Goal: Check status: Check status

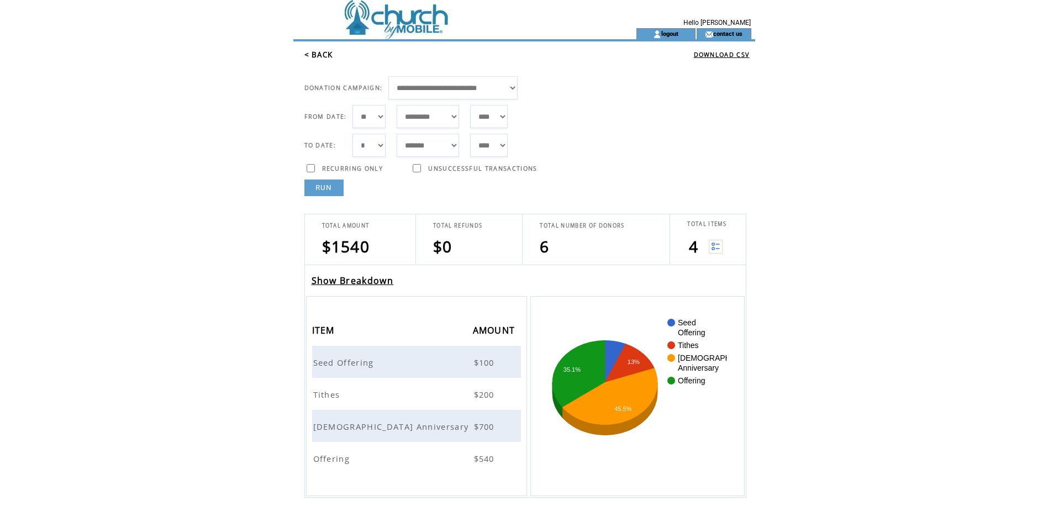
click at [347, 362] on span "Seed Offering" at bounding box center [345, 362] width 64 height 11
click at [329, 427] on span "Church Anniversary" at bounding box center [392, 426] width 159 height 11
click at [334, 460] on span "Offering" at bounding box center [333, 458] width 40 height 11
click at [333, 460] on span "Offering" at bounding box center [333, 458] width 40 height 11
